Goal: Communication & Community: Share content

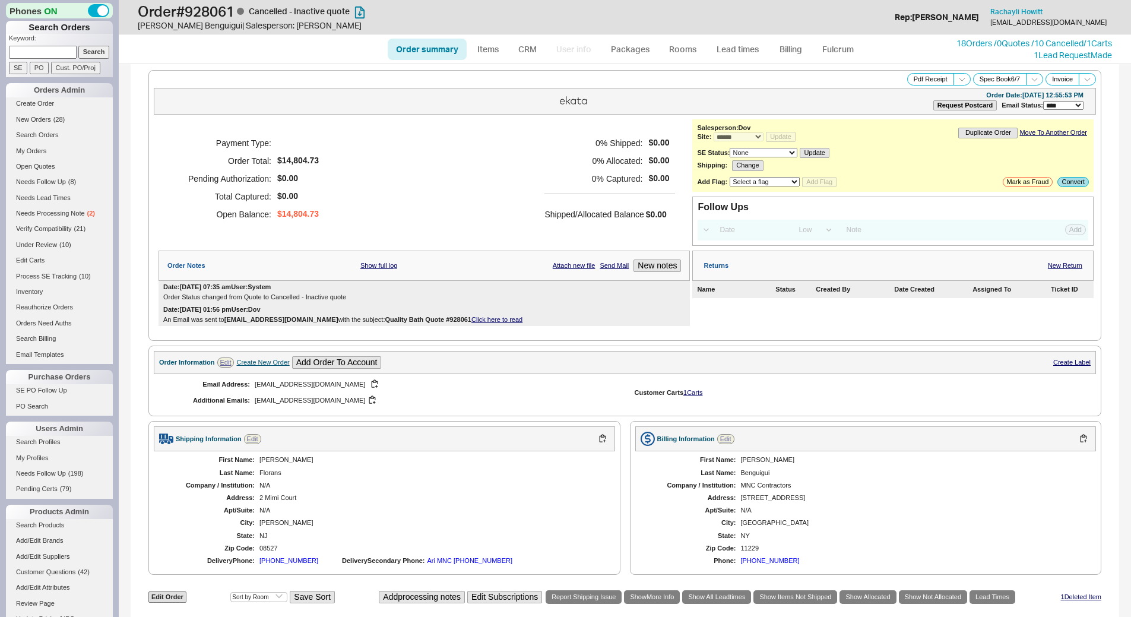
select select "*"
select select "LOW"
select select "3"
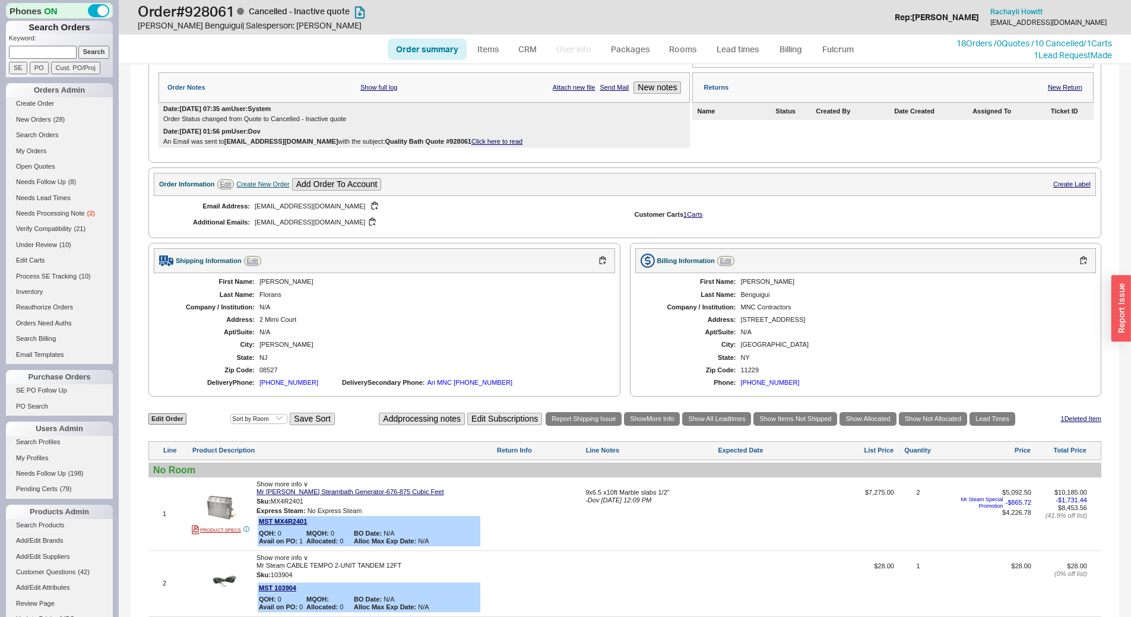
scroll to position [237, 0]
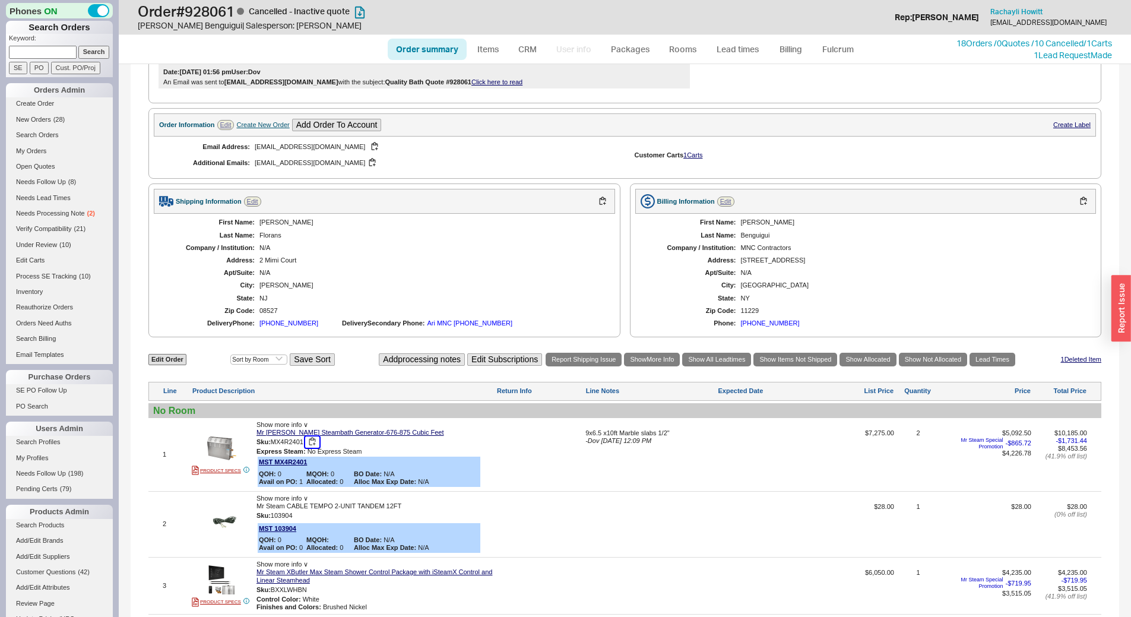
click at [313, 436] on button "button" at bounding box center [312, 441] width 14 height 11
click at [315, 432] on link "Mr [PERSON_NAME] Steambath Generator-676-875 Cubic Feet" at bounding box center [349, 433] width 187 height 8
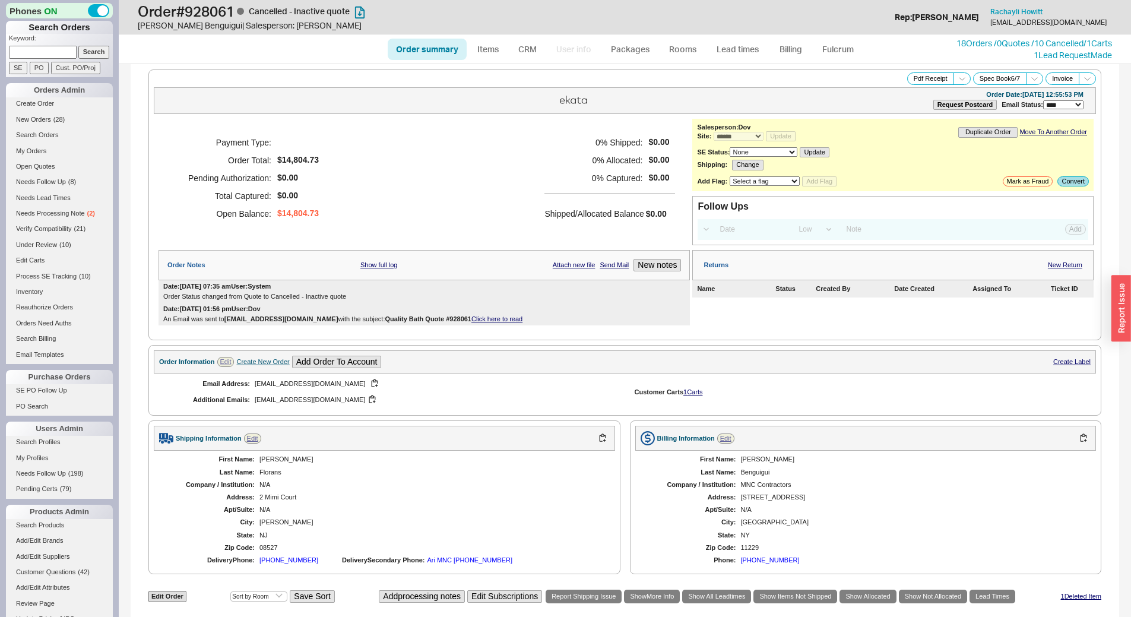
scroll to position [0, 0]
click at [1043, 42] on link "18 Orders / 0 Quotes / 10 Cancelled" at bounding box center [1019, 43] width 127 height 10
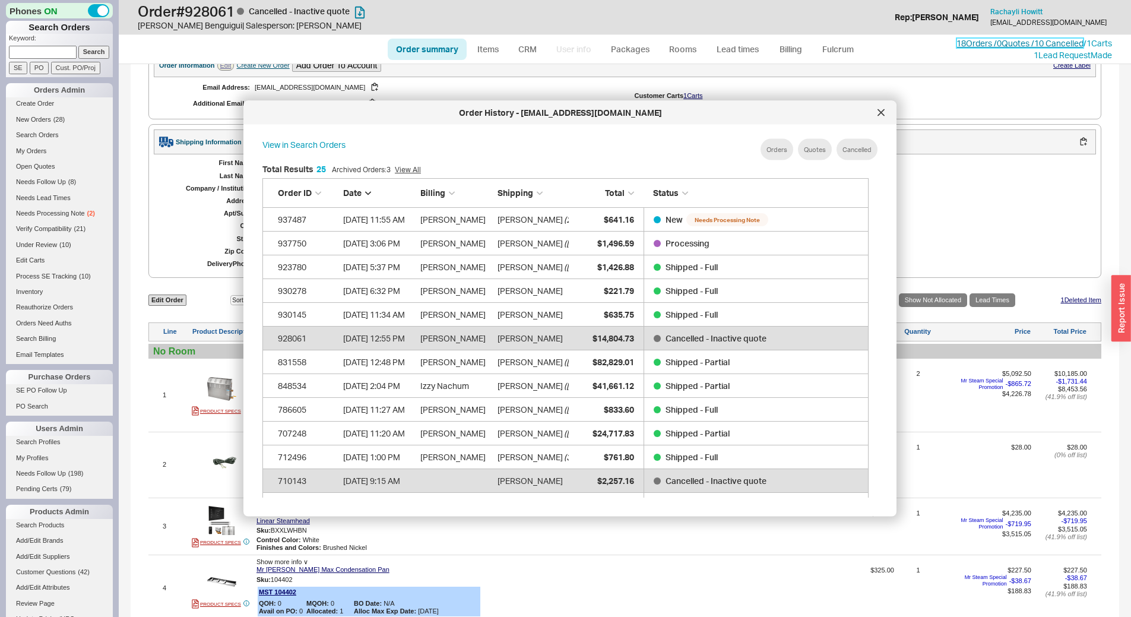
scroll to position [237, 0]
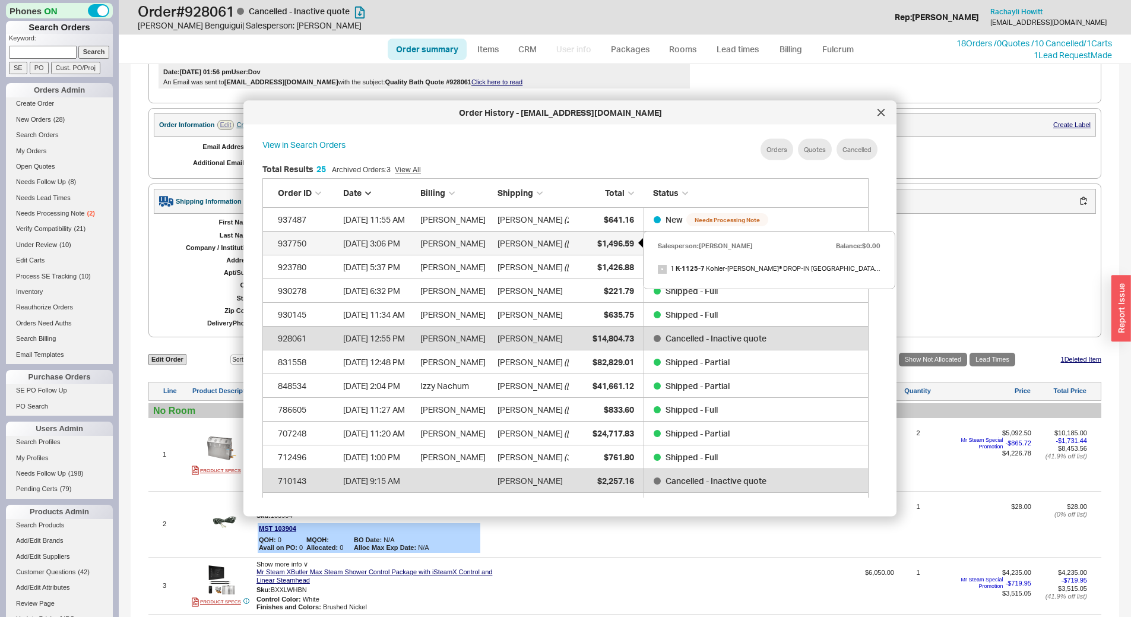
click at [584, 243] on div "$1,496.59" at bounding box center [604, 243] width 59 height 24
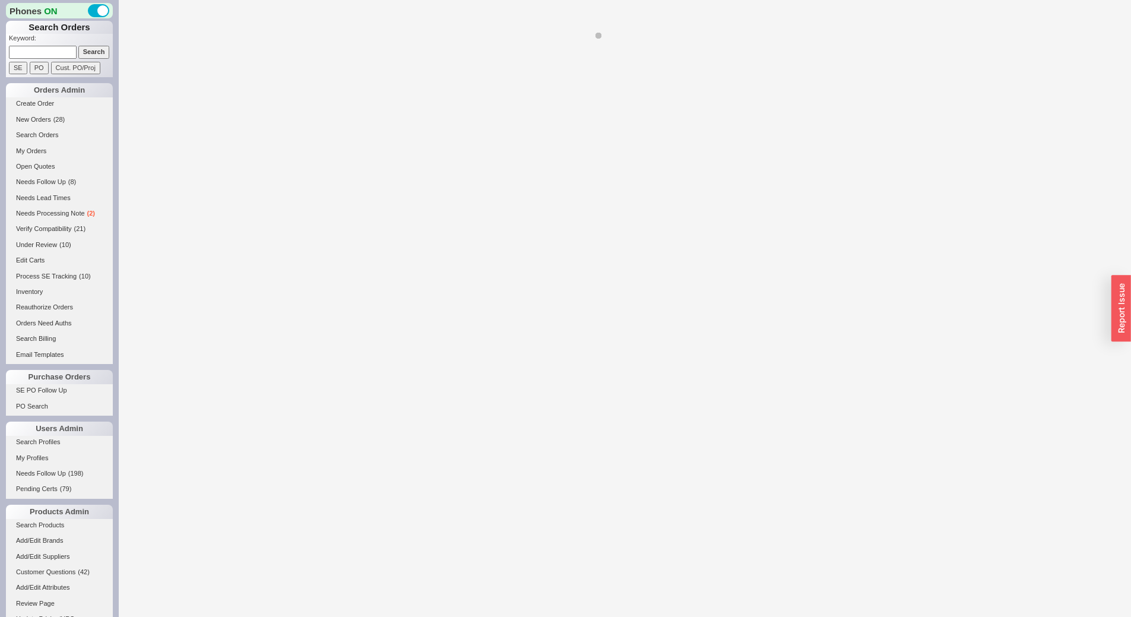
select select "*"
select select "LOW"
select select "3"
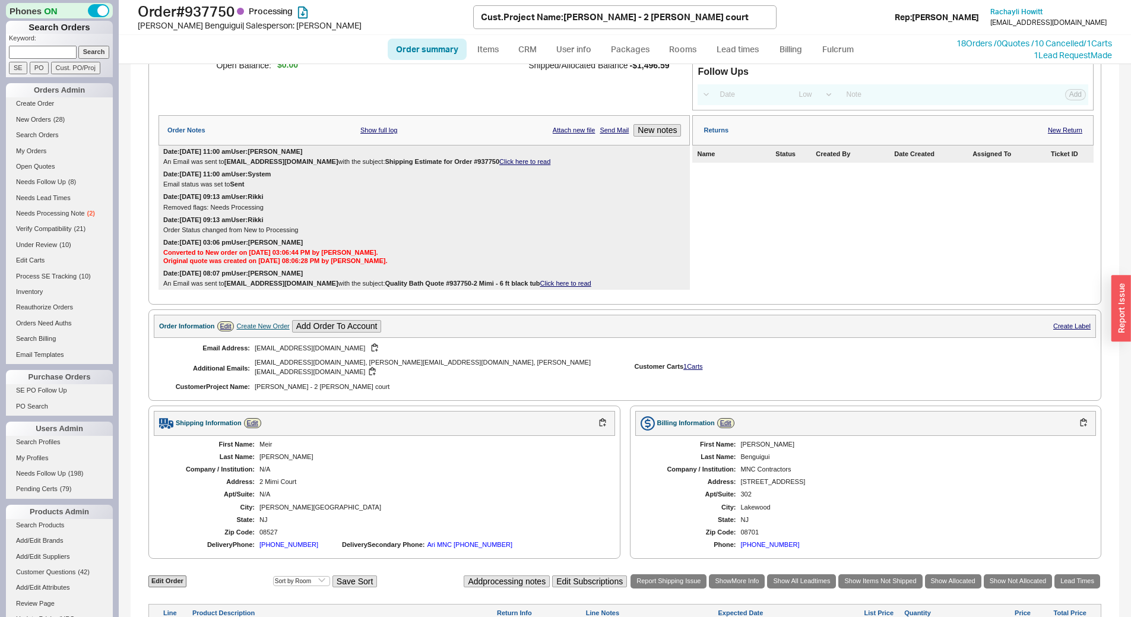
scroll to position [119, 0]
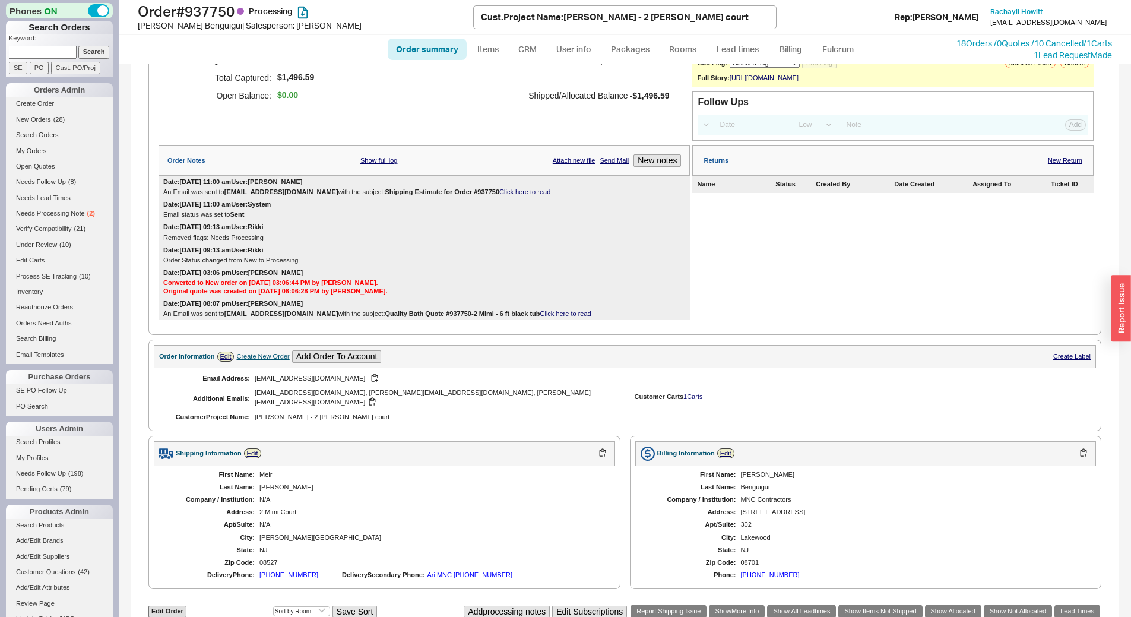
click at [259, 360] on div "Create New Order" at bounding box center [262, 357] width 53 height 8
select select "Project Name"
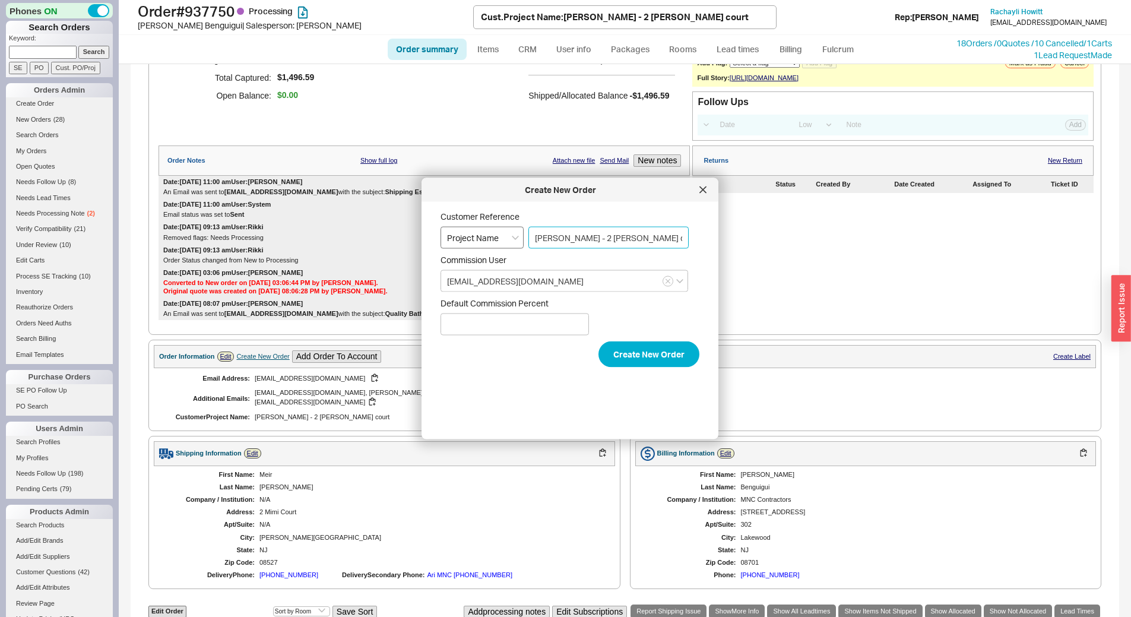
drag, startPoint x: 578, startPoint y: 237, endPoint x: 506, endPoint y: 242, distance: 71.4
click at [506, 242] on div "Customer Reference Select an option PO Number Project Name [PERSON_NAME] - 2 [P…" at bounding box center [569, 229] width 259 height 37
click at [627, 356] on button "Create New Order" at bounding box center [648, 354] width 101 height 26
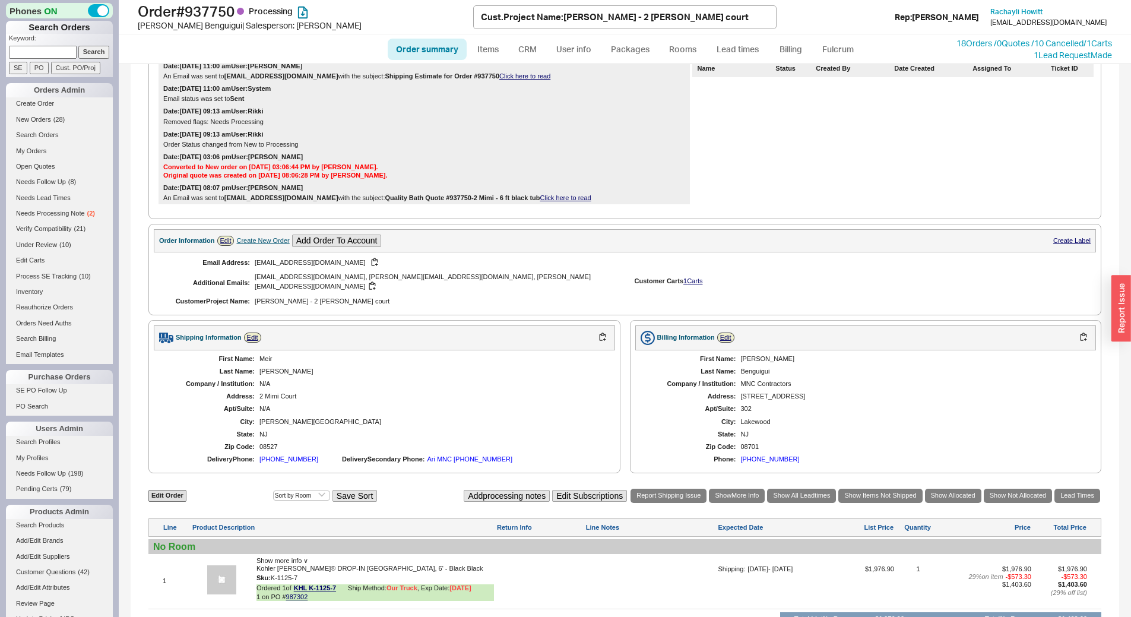
scroll to position [380, 0]
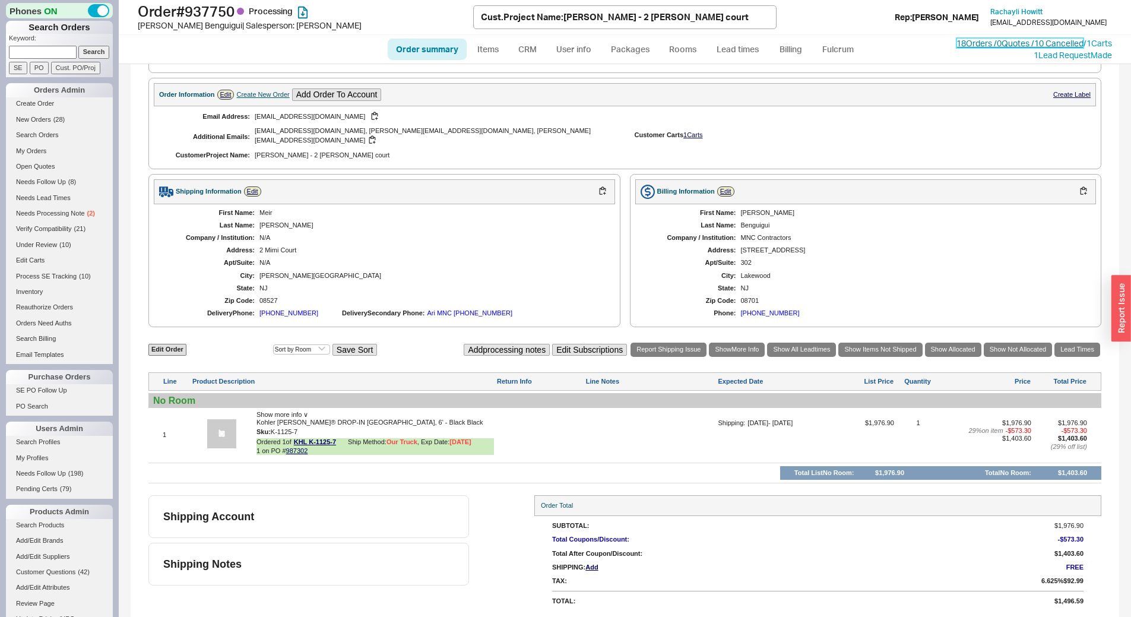
click at [995, 45] on link "18 Orders / 0 Quotes / 10 Cancelled" at bounding box center [1019, 43] width 127 height 10
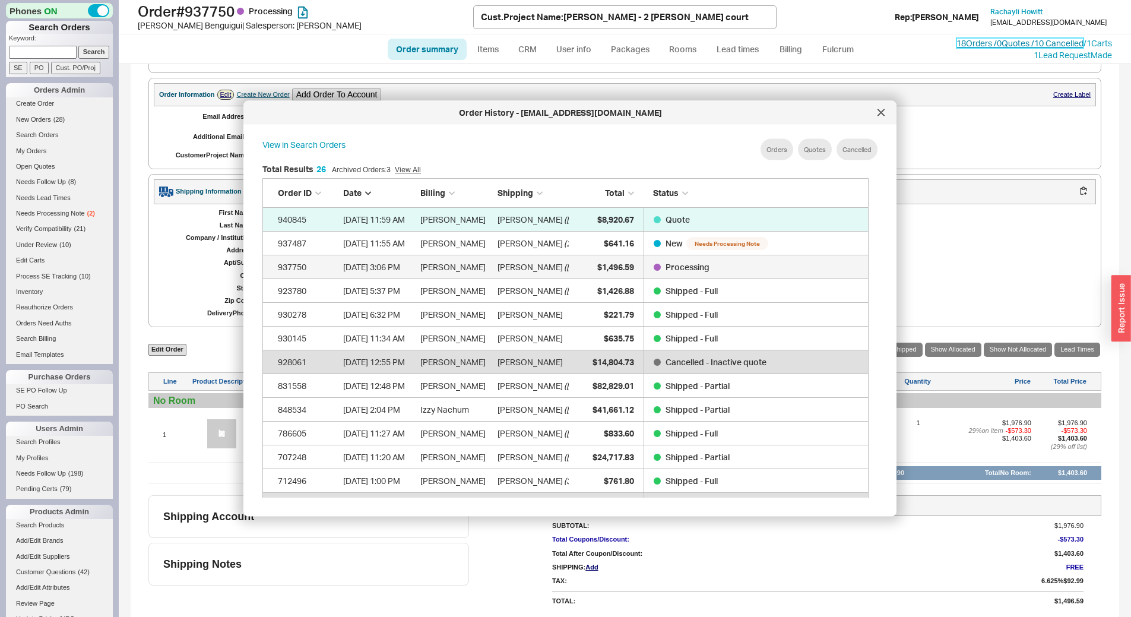
scroll to position [354, 616]
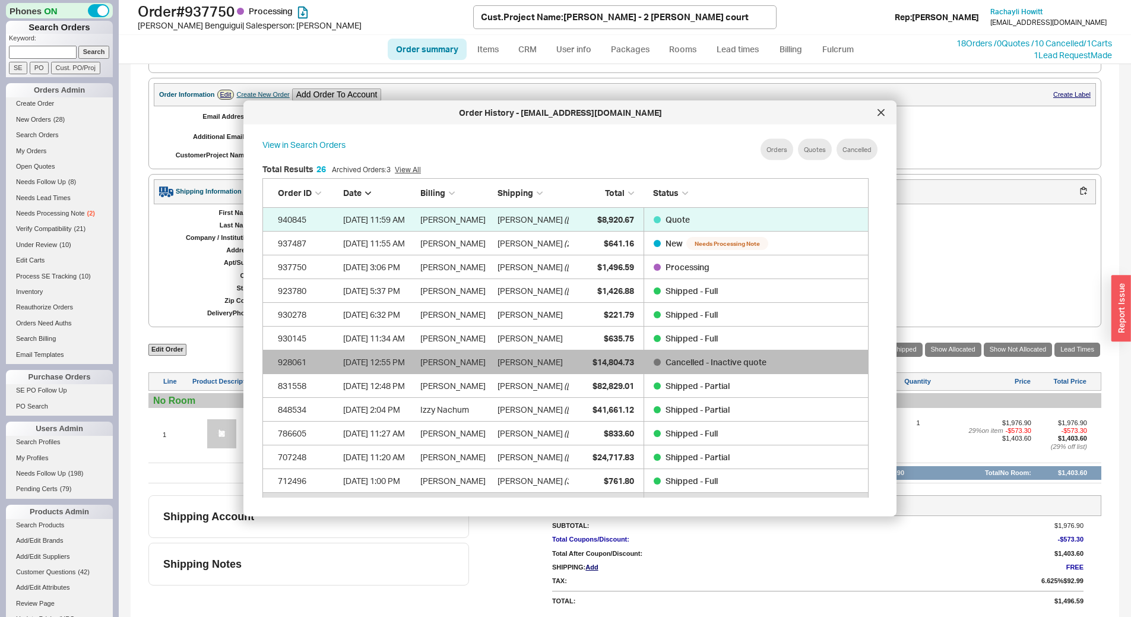
click at [569, 360] on link "928061 [DATE] 12:55 PM [PERSON_NAME] [PERSON_NAME] $14,804.73 Cancelled - Inact…" at bounding box center [565, 362] width 606 height 24
select select "*"
select select "LOW"
select select "3"
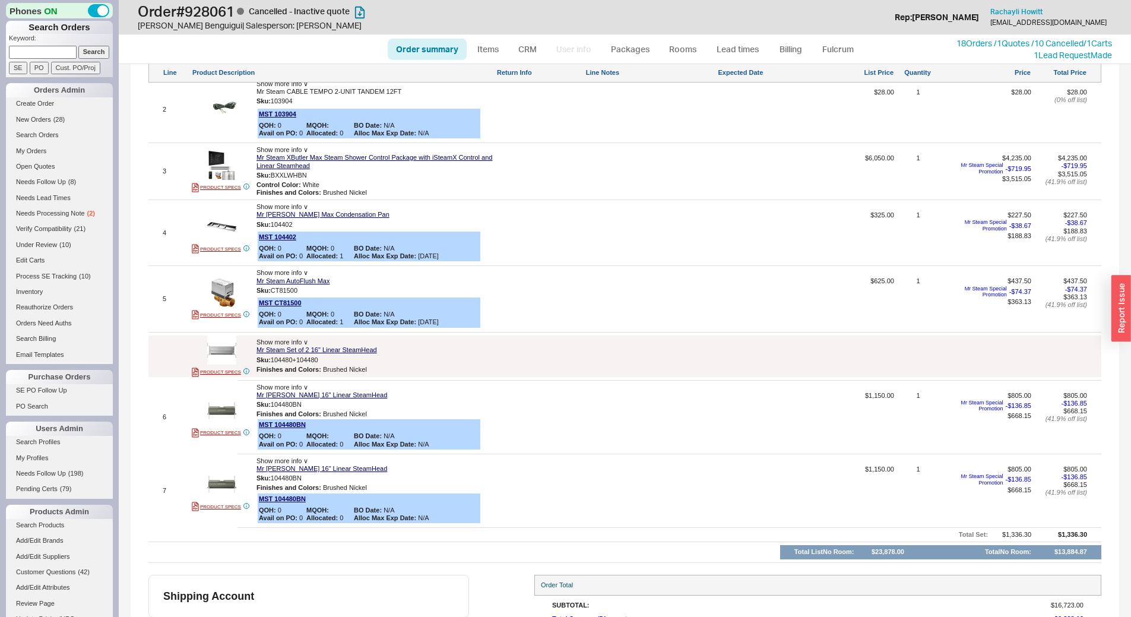
scroll to position [415, 0]
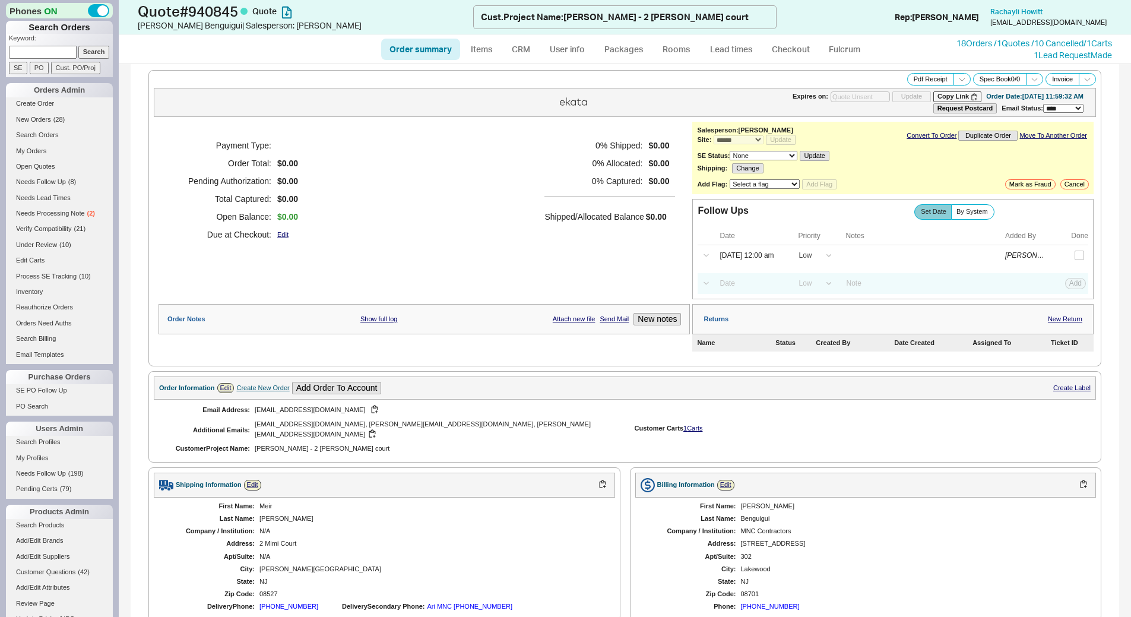
select select "*"
select select "LOW"
select select "3"
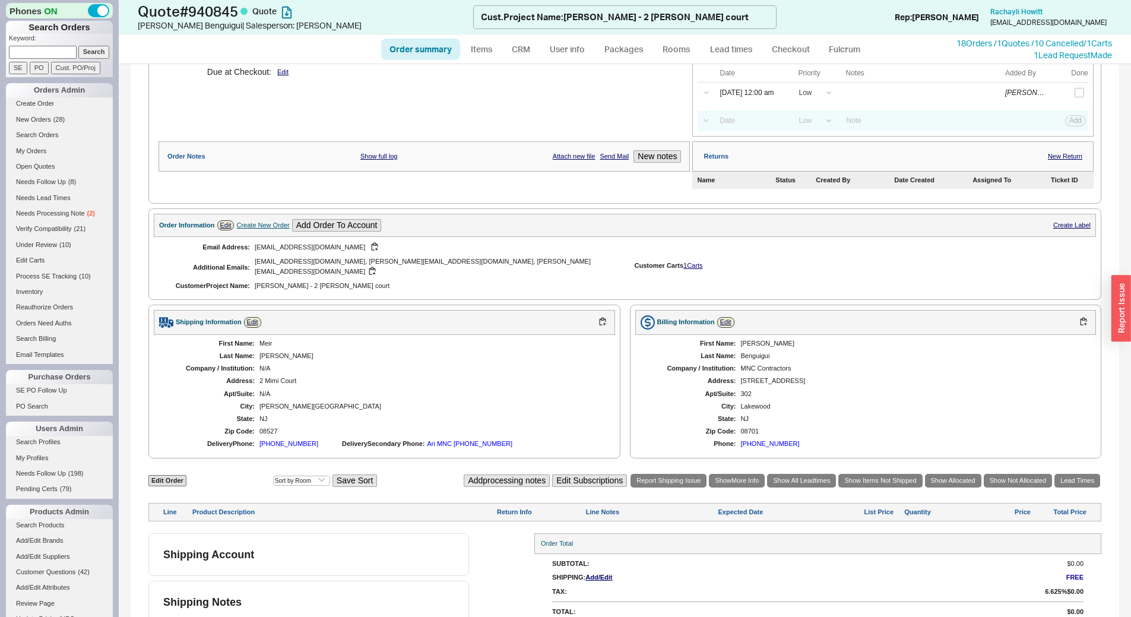
scroll to position [167, 0]
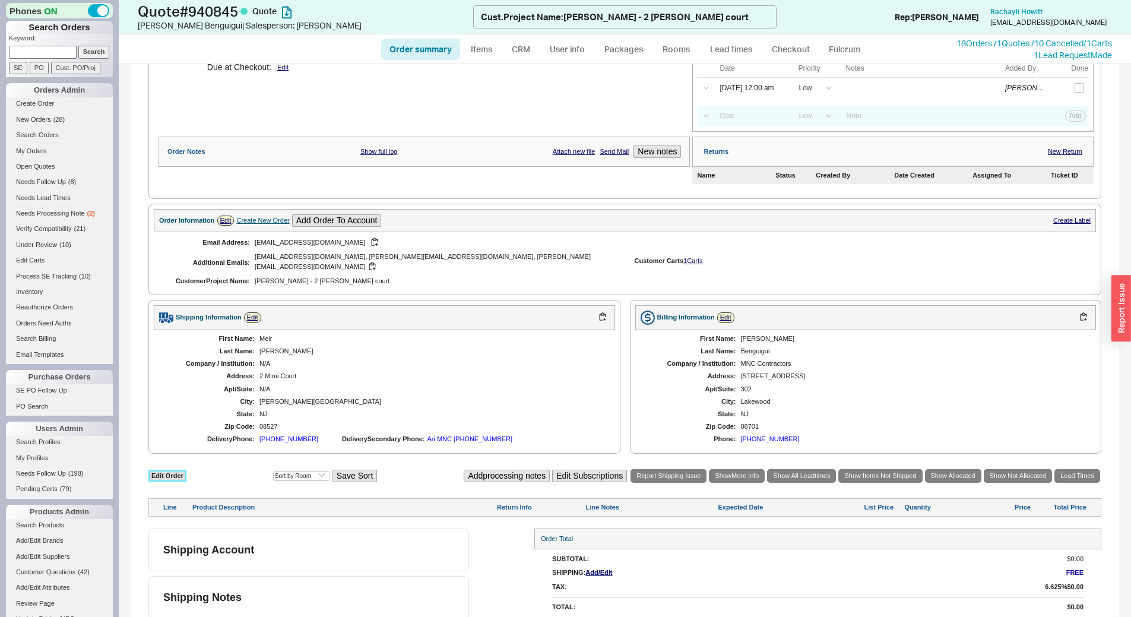
click at [175, 470] on link "Edit Order" at bounding box center [167, 475] width 38 height 11
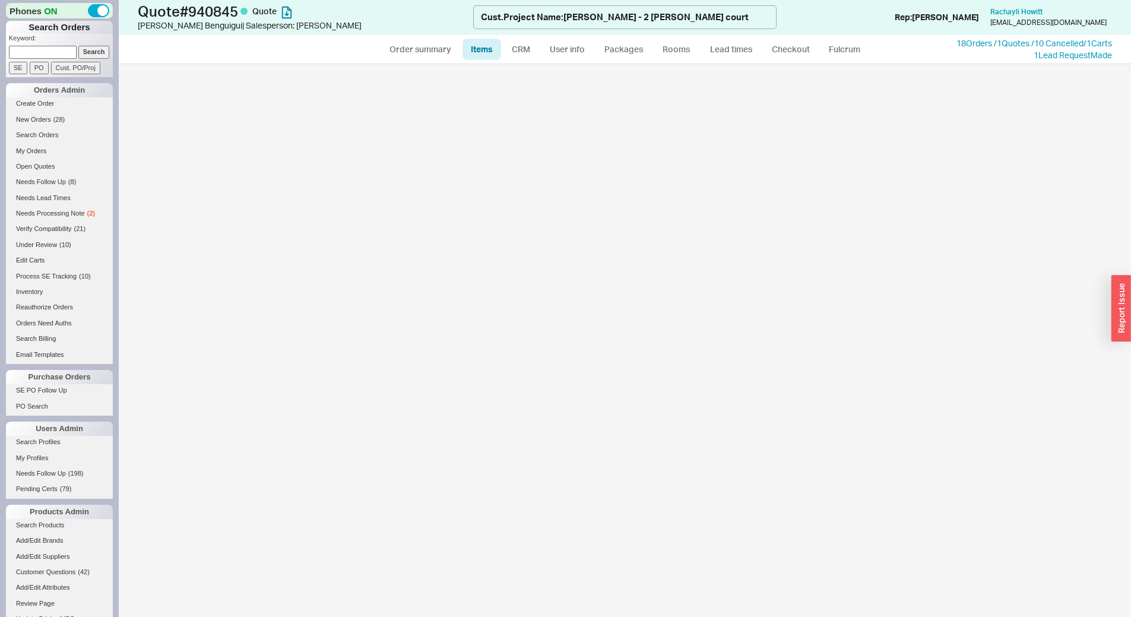
select select "3"
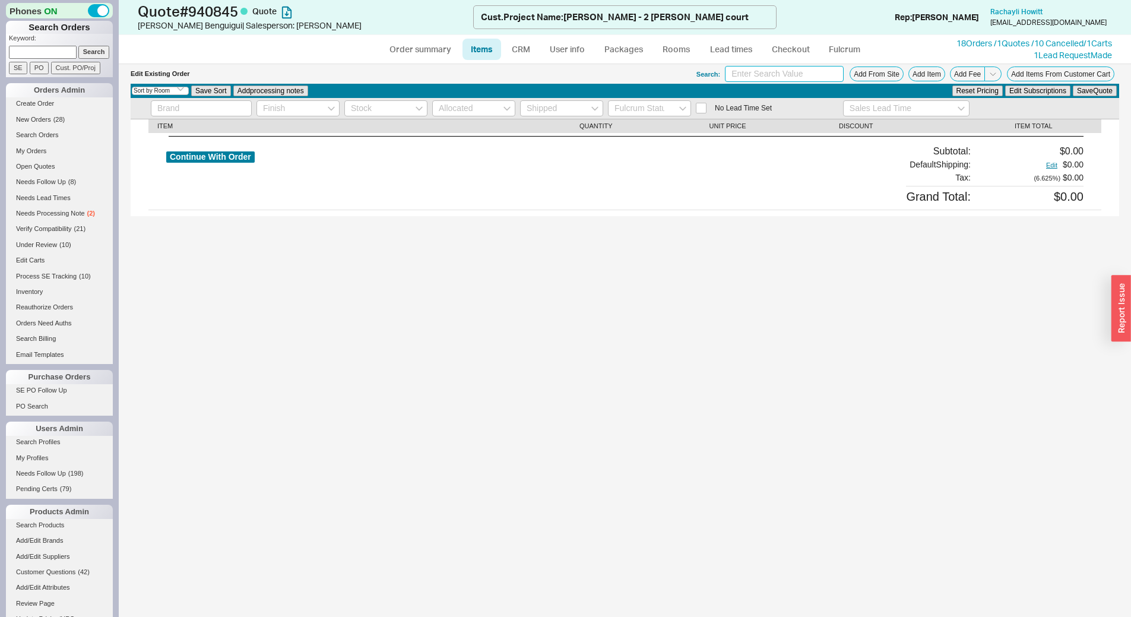
click at [744, 74] on input at bounding box center [784, 74] width 119 height 16
type input "mx6r"
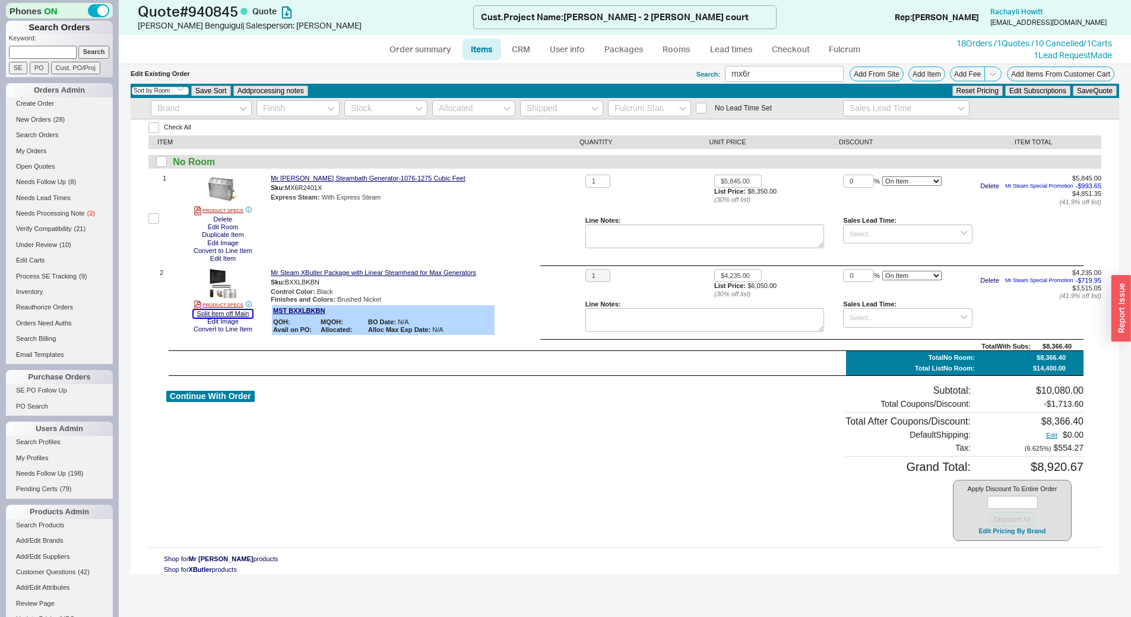
click at [235, 312] on button "Split Item off Main" at bounding box center [223, 314] width 59 height 8
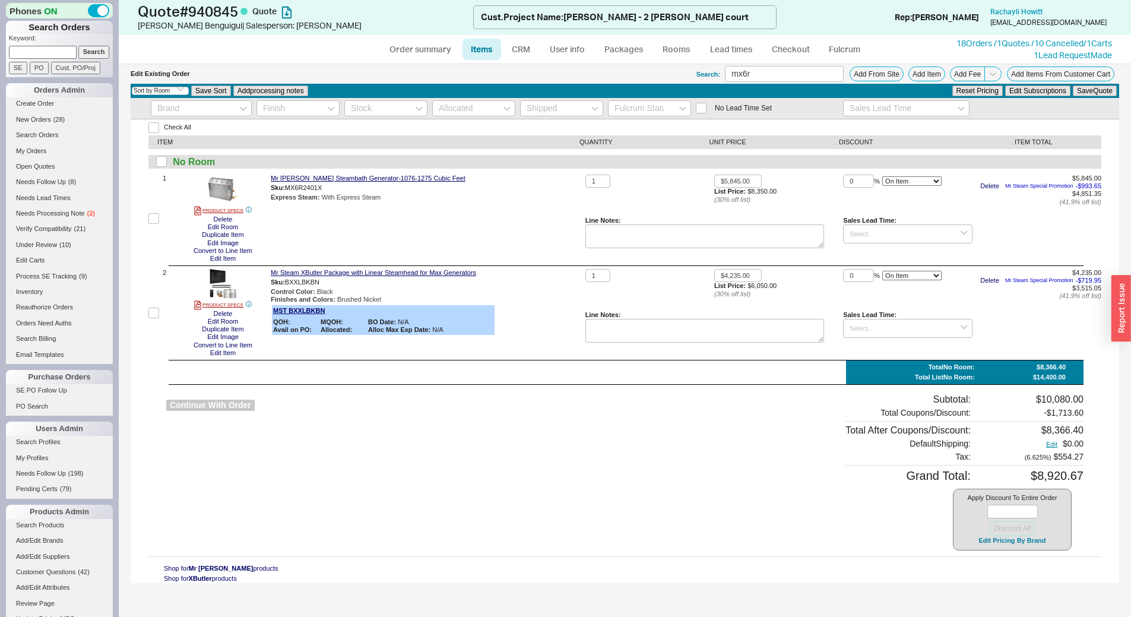
click at [224, 405] on button "Continue With Order" at bounding box center [210, 404] width 88 height 11
select select "*"
select select "LOW"
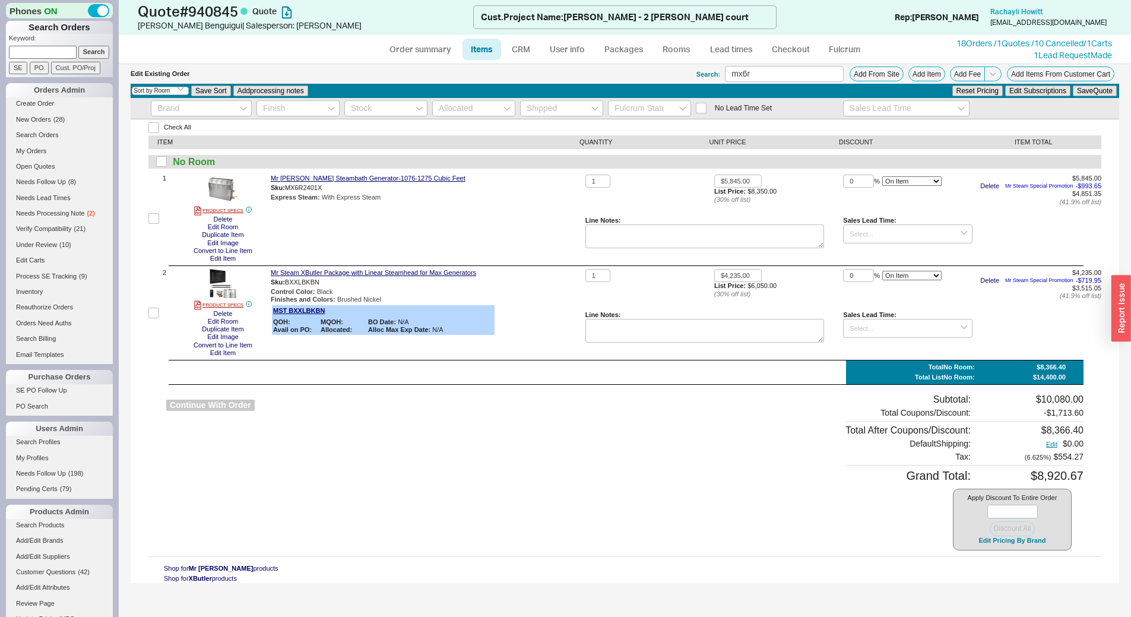
select select "3"
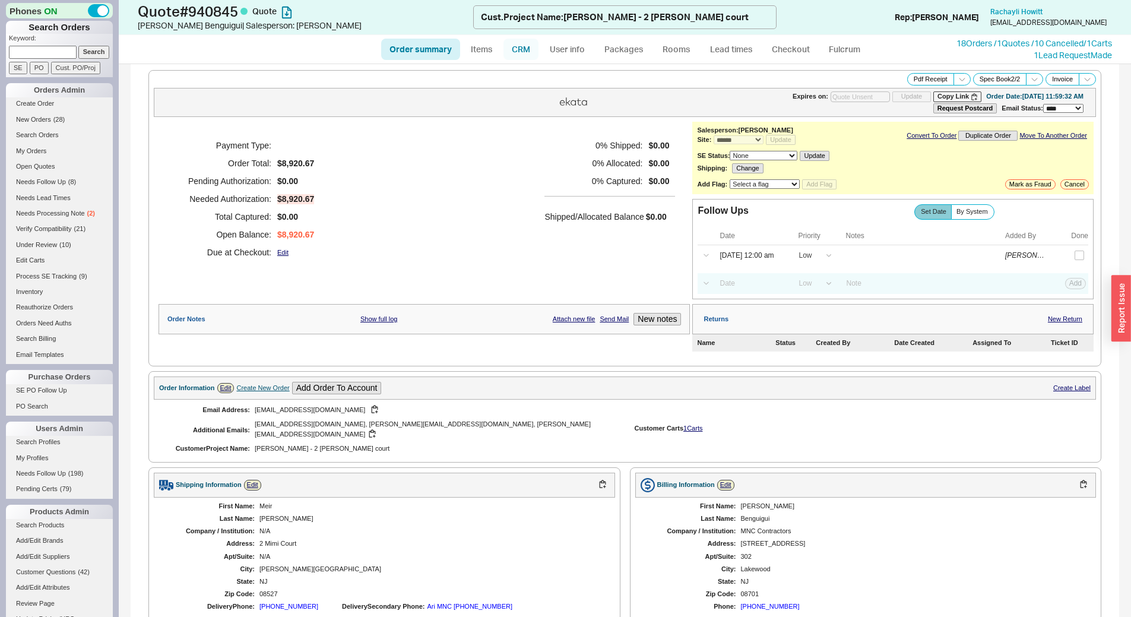
click at [521, 44] on link "CRM" at bounding box center [520, 49] width 35 height 21
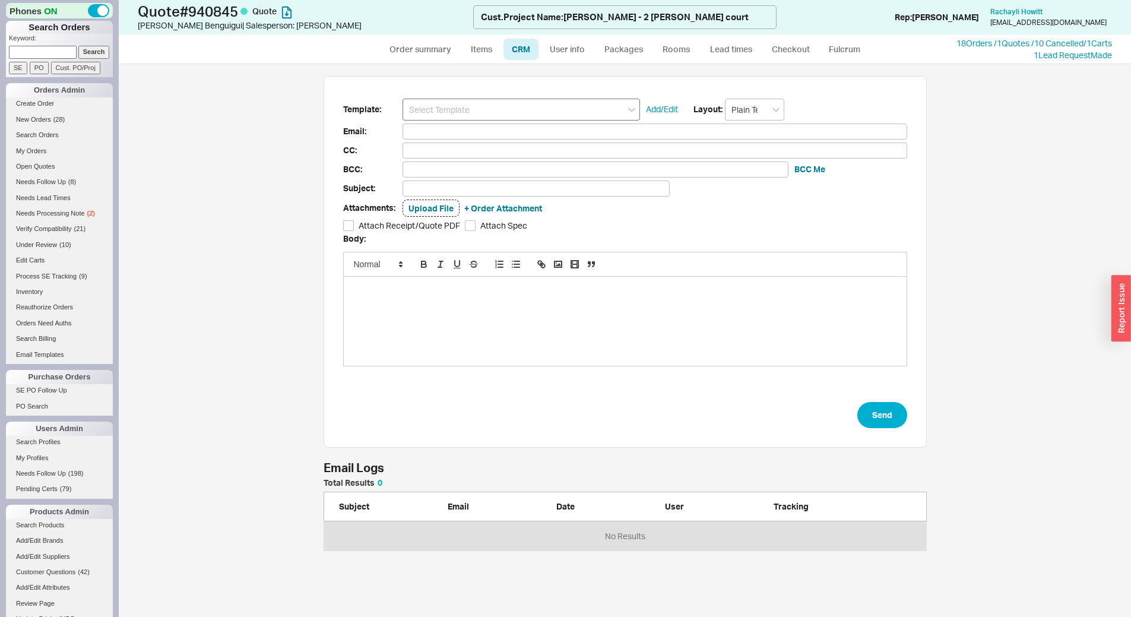
scroll to position [63, 594]
click at [471, 112] on input at bounding box center [520, 110] width 237 height 22
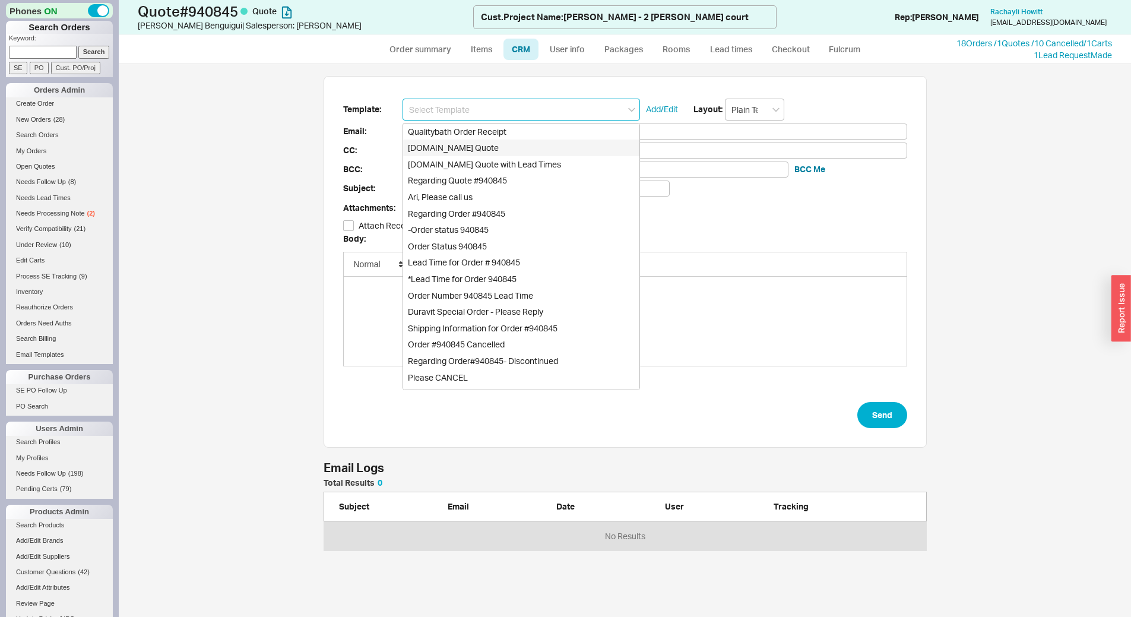
click at [464, 145] on div "Qualitybath.com Quote" at bounding box center [521, 147] width 236 height 17
type input "Receipt"
type input "[EMAIL_ADDRESS][DOMAIN_NAME]"
type input "[EMAIL_ADDRESS][DOMAIN_NAME], [PERSON_NAME][EMAIL_ADDRESS][DOMAIN_NAME], [PERSO…"
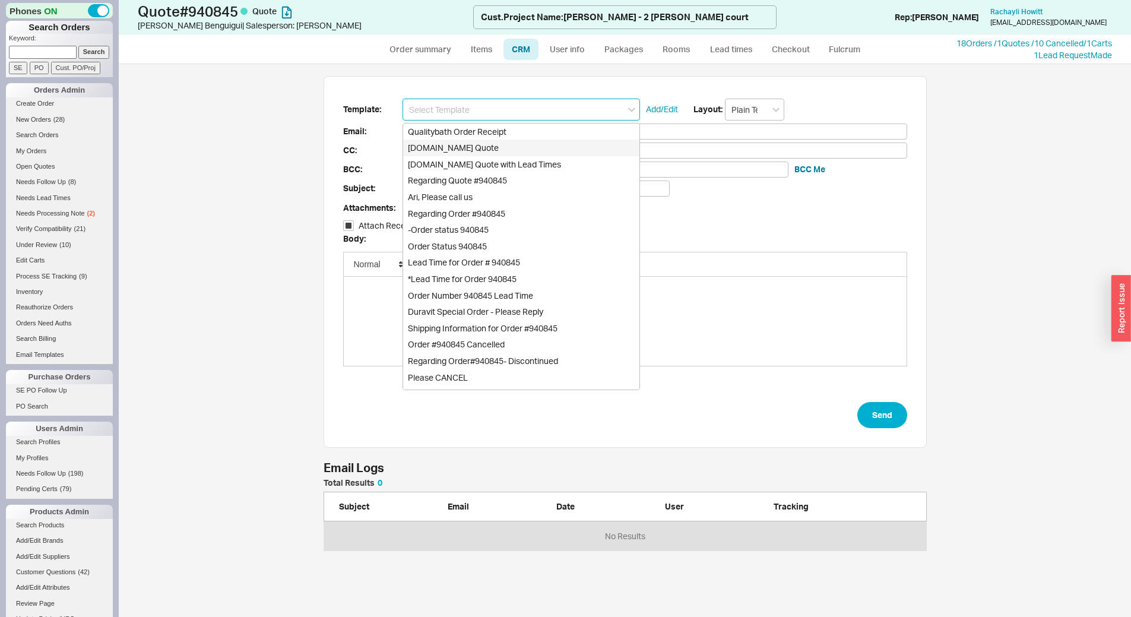
type input "[EMAIL_ADDRESS][DOMAIN_NAME], [PERSON_NAME][EMAIL_ADDRESS][DOMAIN_NAME], [PERSO…"
type input "Quality Bath Quote #940845"
checkbox input "true"
type input "Qualitybath.com Quote"
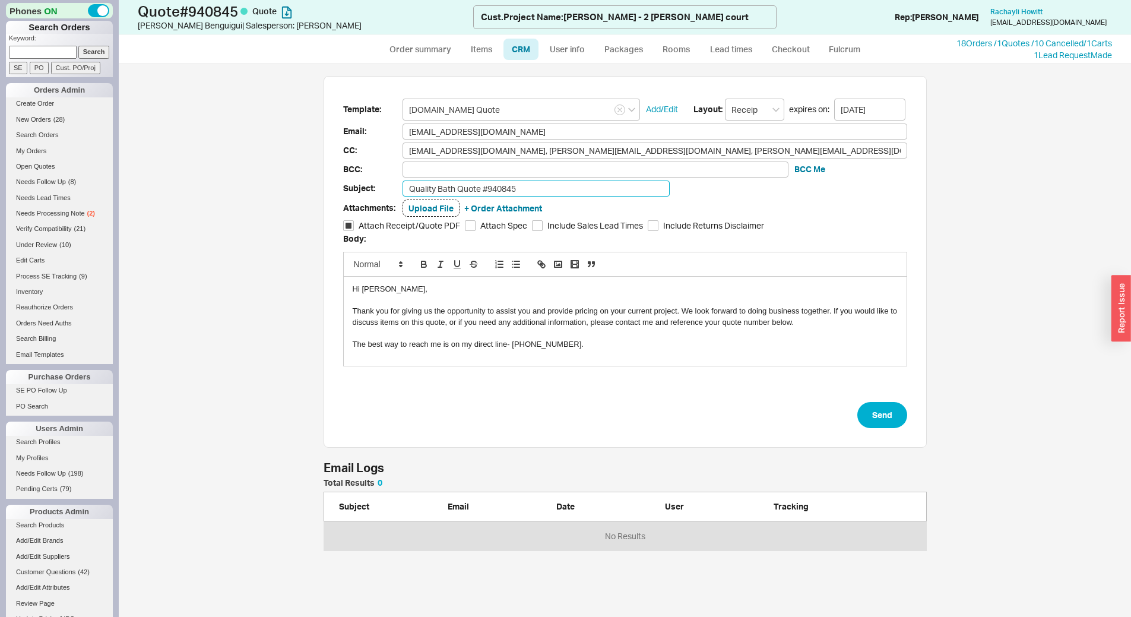
click at [523, 185] on input "Quality Bath Quote #940845" at bounding box center [535, 188] width 267 height 16
type input "Quality Bath Quote #940845-2 Mimi Updated Steam Unit"
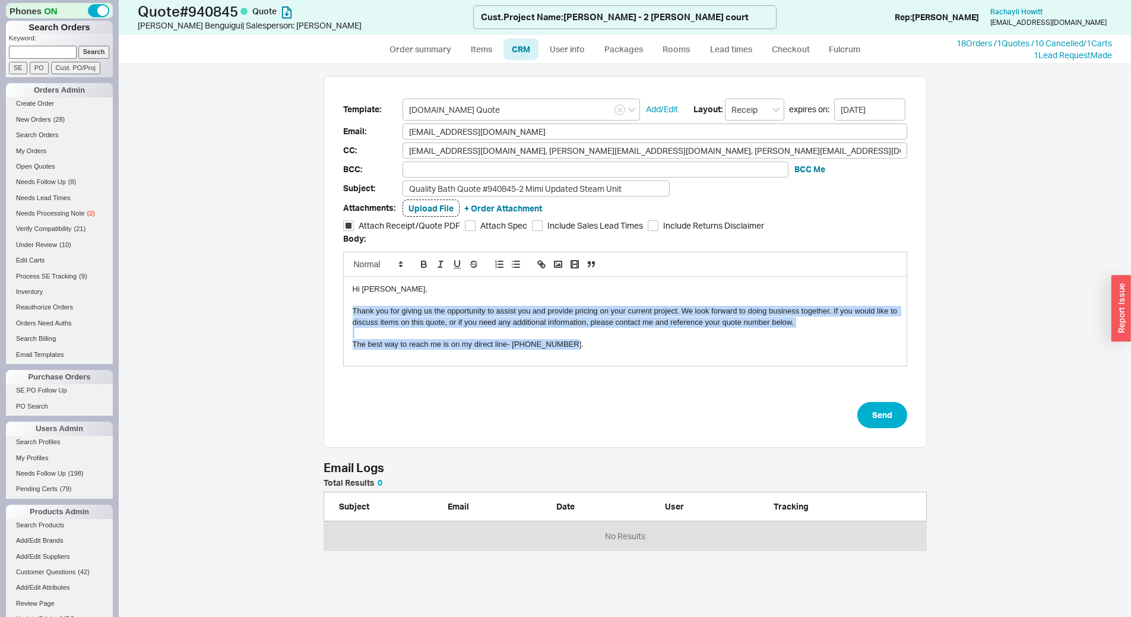
drag, startPoint x: 353, startPoint y: 310, endPoint x: 755, endPoint y: 424, distance: 417.7
click at [755, 424] on form "Template: Qualitybath.com Quote Add/Edit Layout: Receipt expires on: 10/02/2025…" at bounding box center [625, 264] width 564 height 330
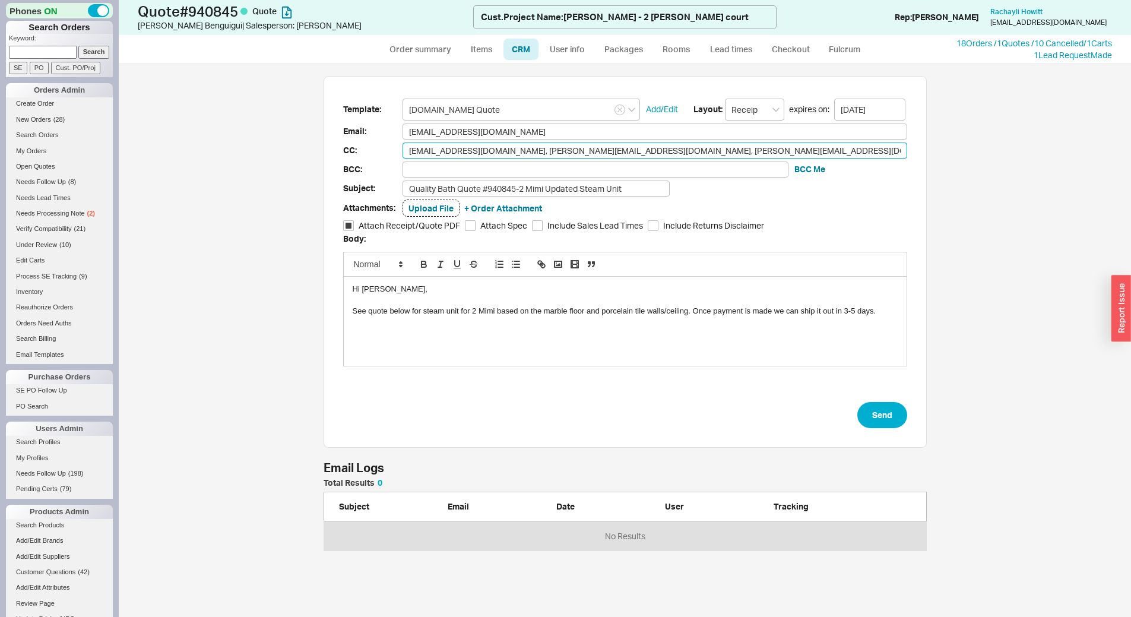
drag, startPoint x: 633, startPoint y: 153, endPoint x: 547, endPoint y: 154, distance: 86.7
click at [547, 154] on input "[EMAIL_ADDRESS][DOMAIN_NAME], [PERSON_NAME][EMAIL_ADDRESS][DOMAIN_NAME], [PERSO…" at bounding box center [654, 150] width 505 height 16
drag, startPoint x: 494, startPoint y: 126, endPoint x: 220, endPoint y: 139, distance: 274.5
click at [220, 139] on div "Template: Qualitybath.com Quote Add/Edit Layout: Receipt expires on: 10/02/2025…" at bounding box center [625, 340] width 1012 height 553
type input "sarah@mnccontractors.com"
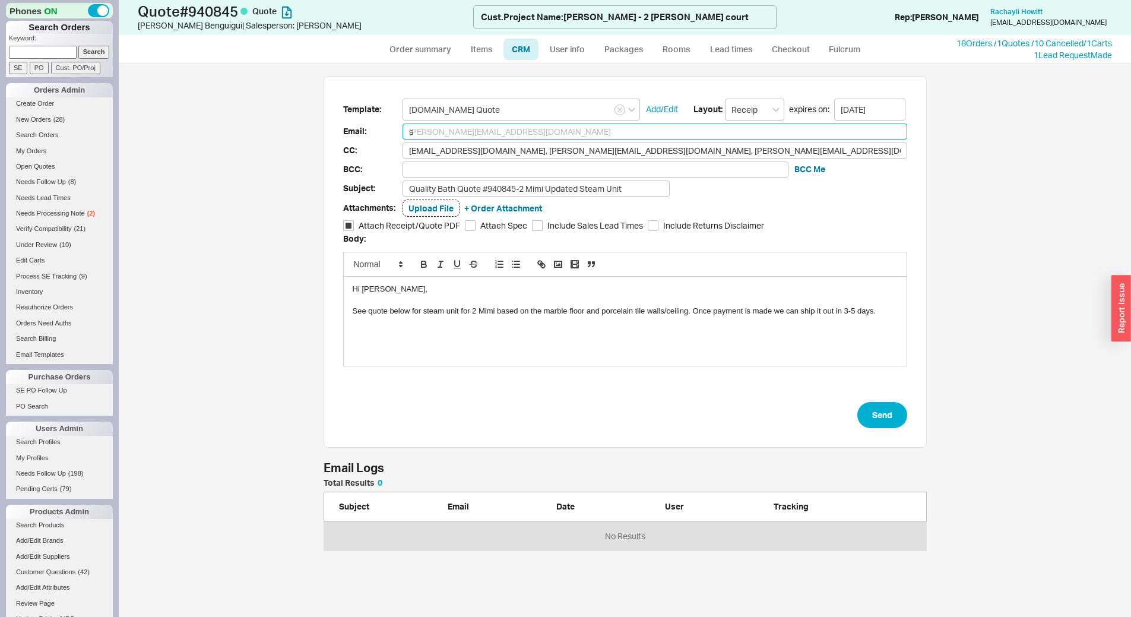
type input "sa"
type input "sam@homeandstone.com"
type input "sam"
paste input "@mnccontractors.com"
type input "[EMAIL_ADDRESS][DOMAIN_NAME]"
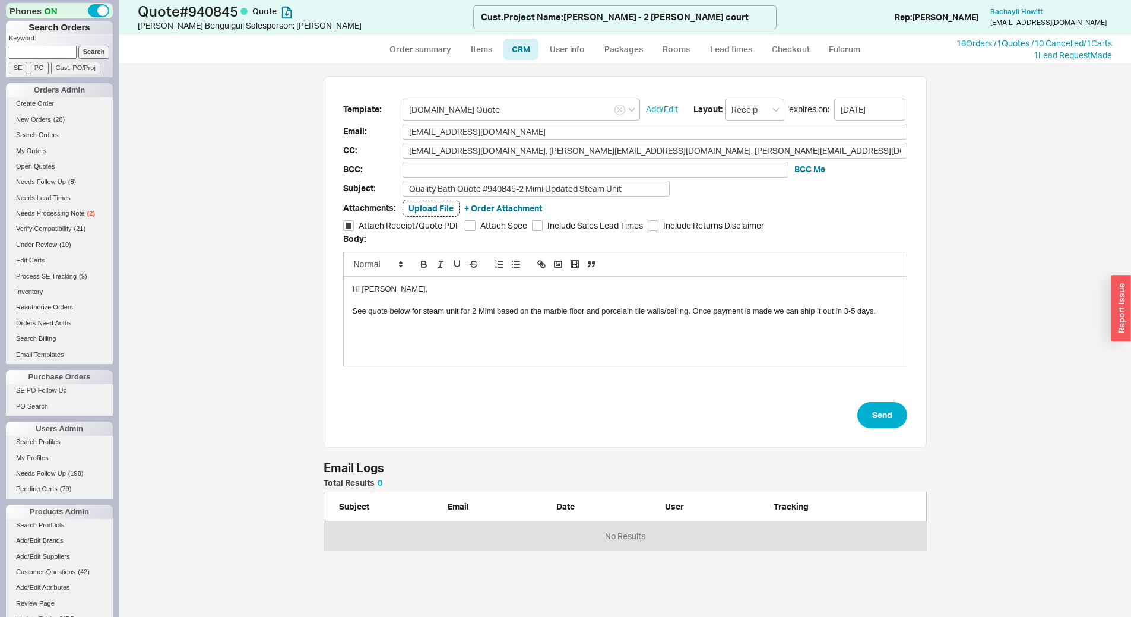
click at [367, 288] on div "Hi Ari," at bounding box center [625, 289] width 545 height 11
click at [876, 420] on button "Send" at bounding box center [882, 415] width 50 height 26
select select "*"
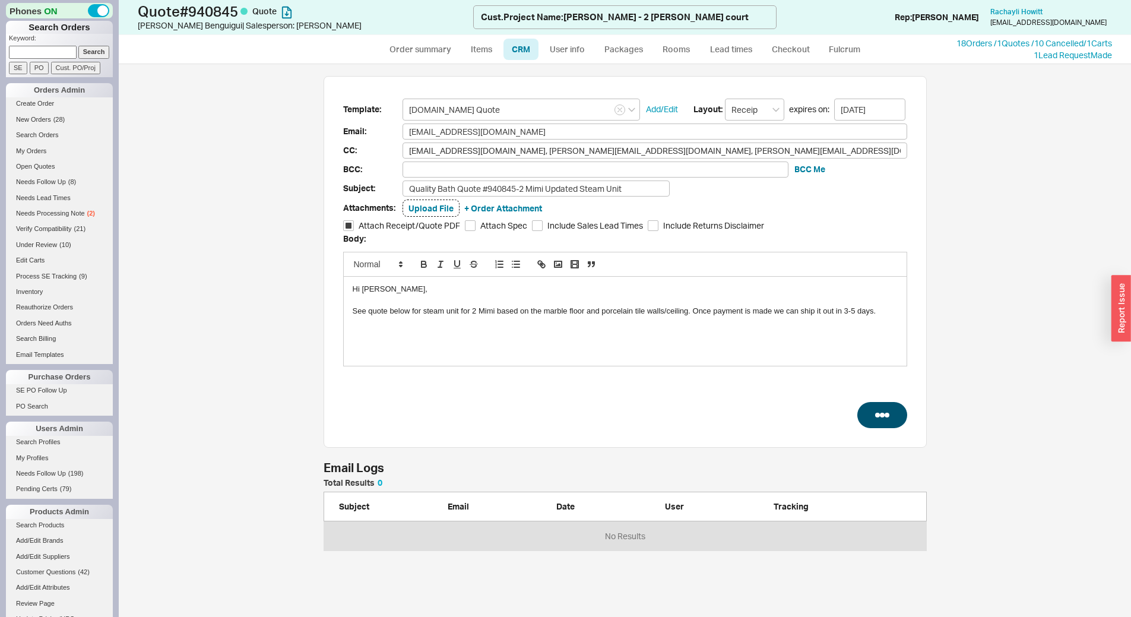
select select "LOW"
select select "3"
